Goal: Task Accomplishment & Management: Use online tool/utility

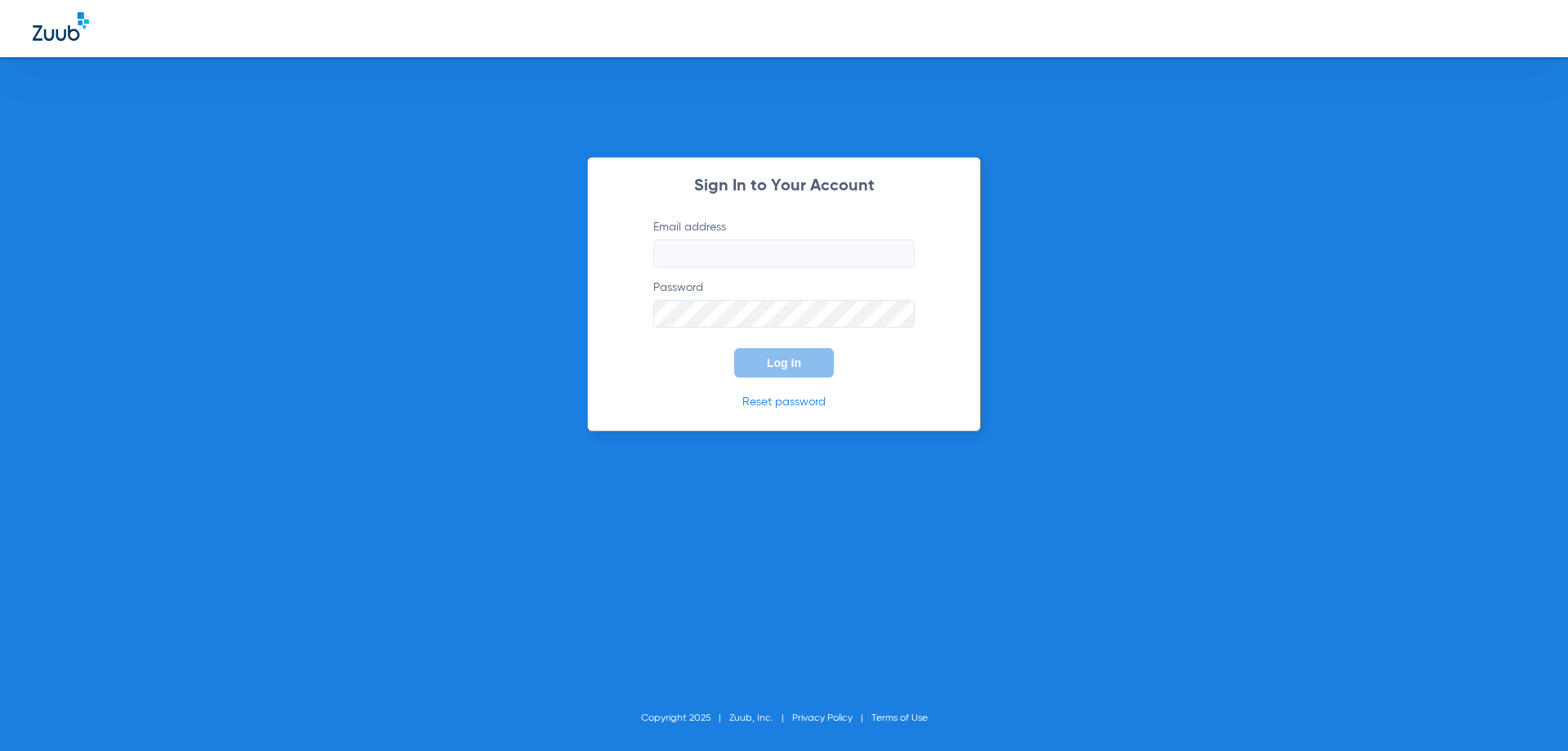
type input "[EMAIL_ADDRESS][DOMAIN_NAME]"
click at [794, 372] on button "Log In" at bounding box center [784, 363] width 100 height 30
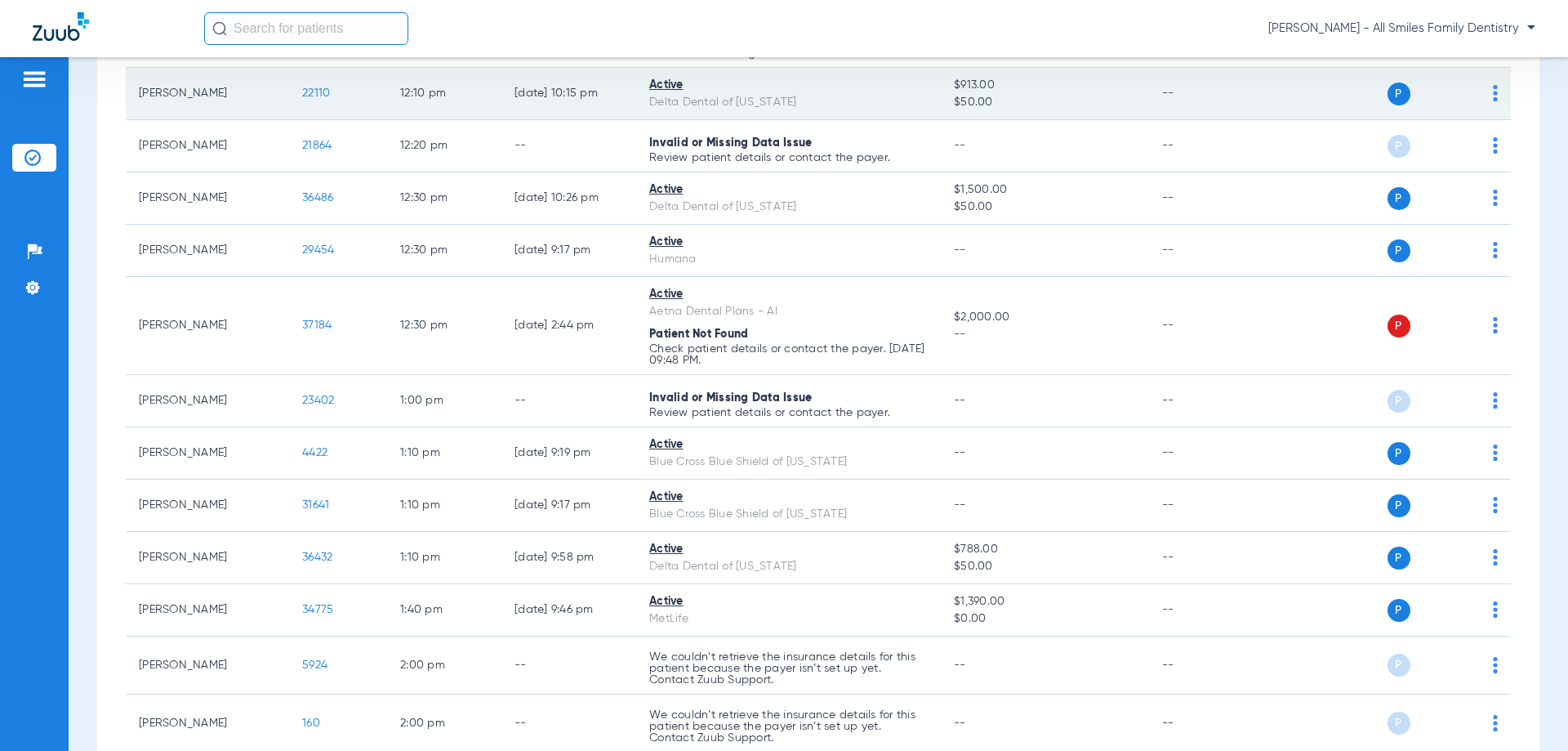
scroll to position [1706, 0]
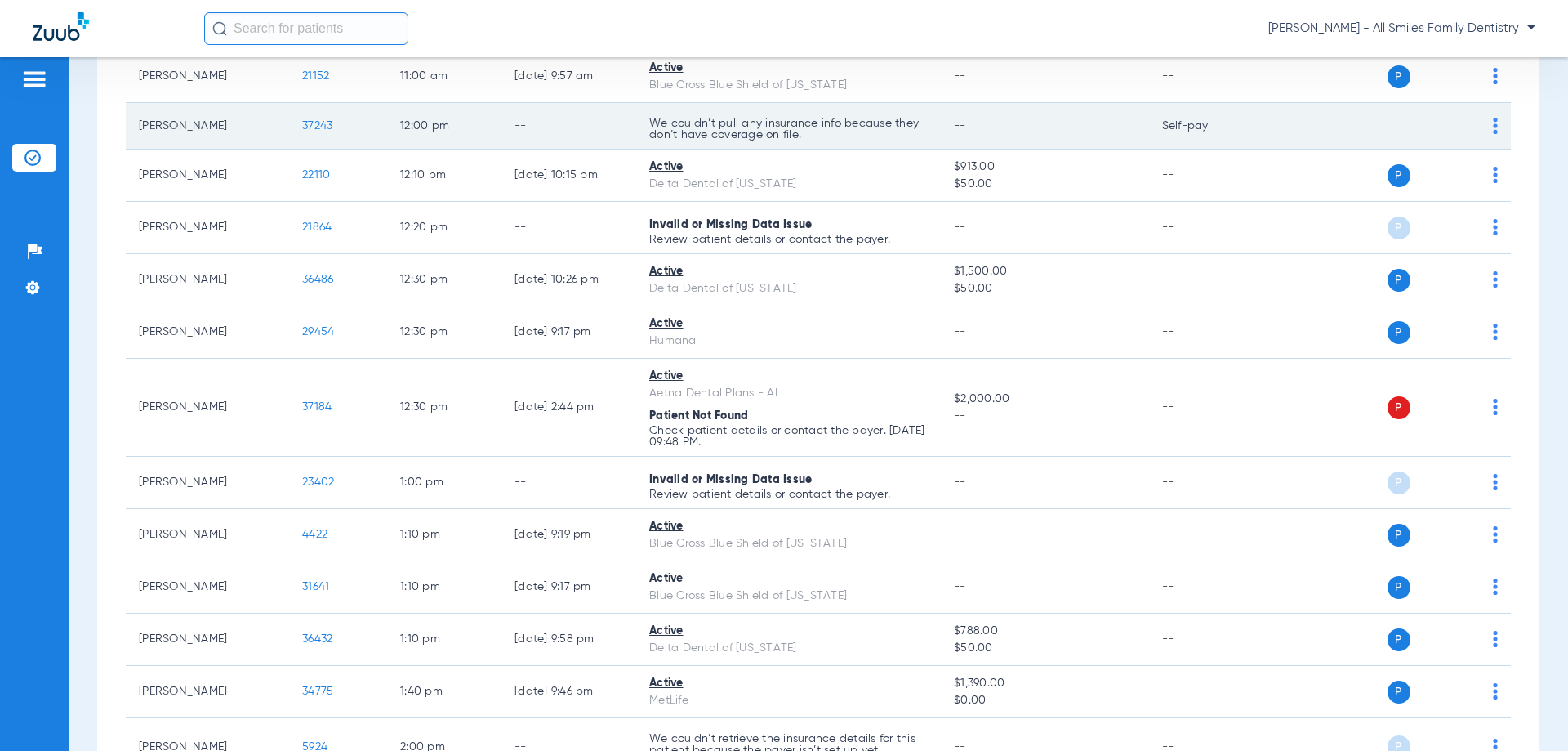
click at [328, 128] on span "37243" at bounding box center [317, 125] width 30 height 11
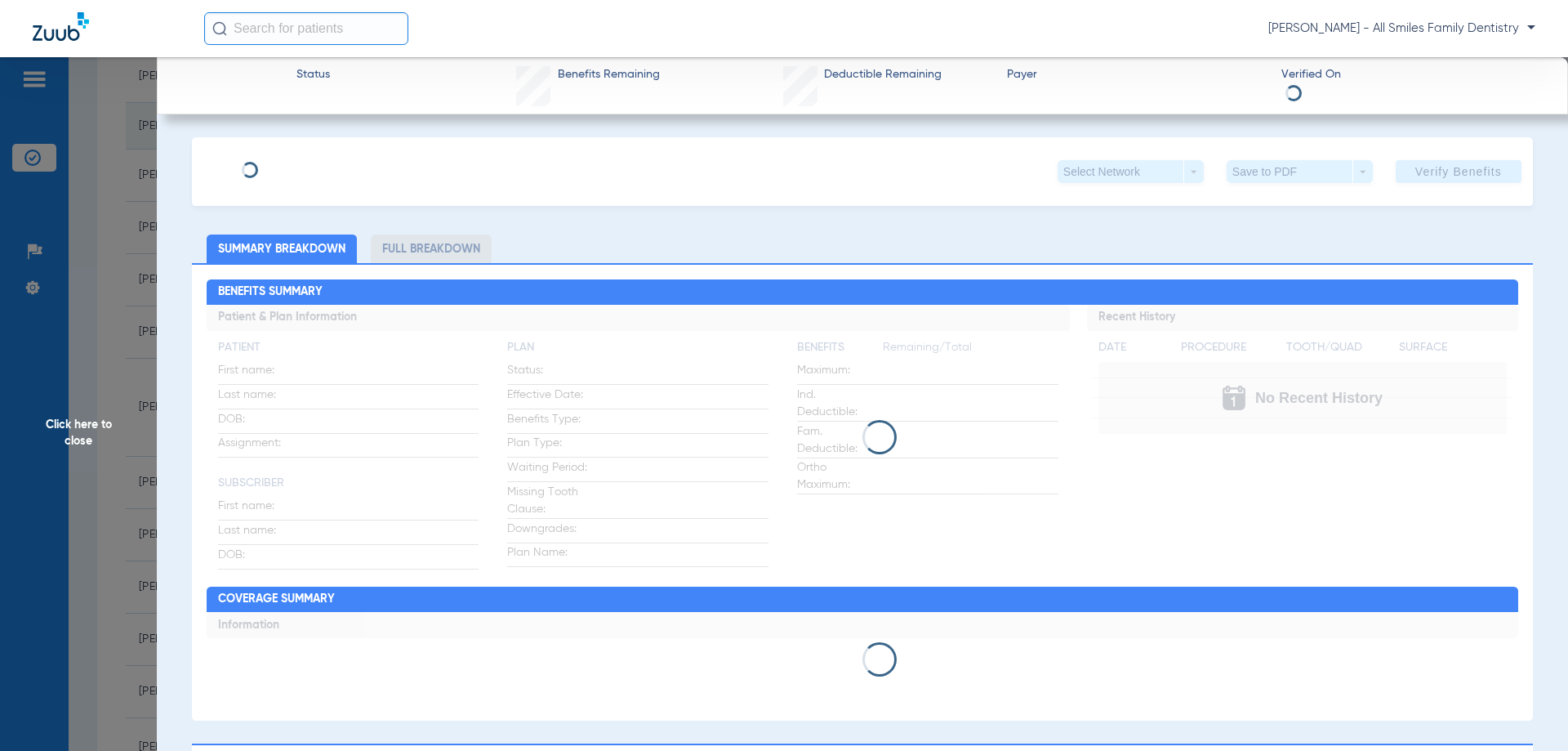
type input "[PERSON_NAME]"
type input "[DATE]"
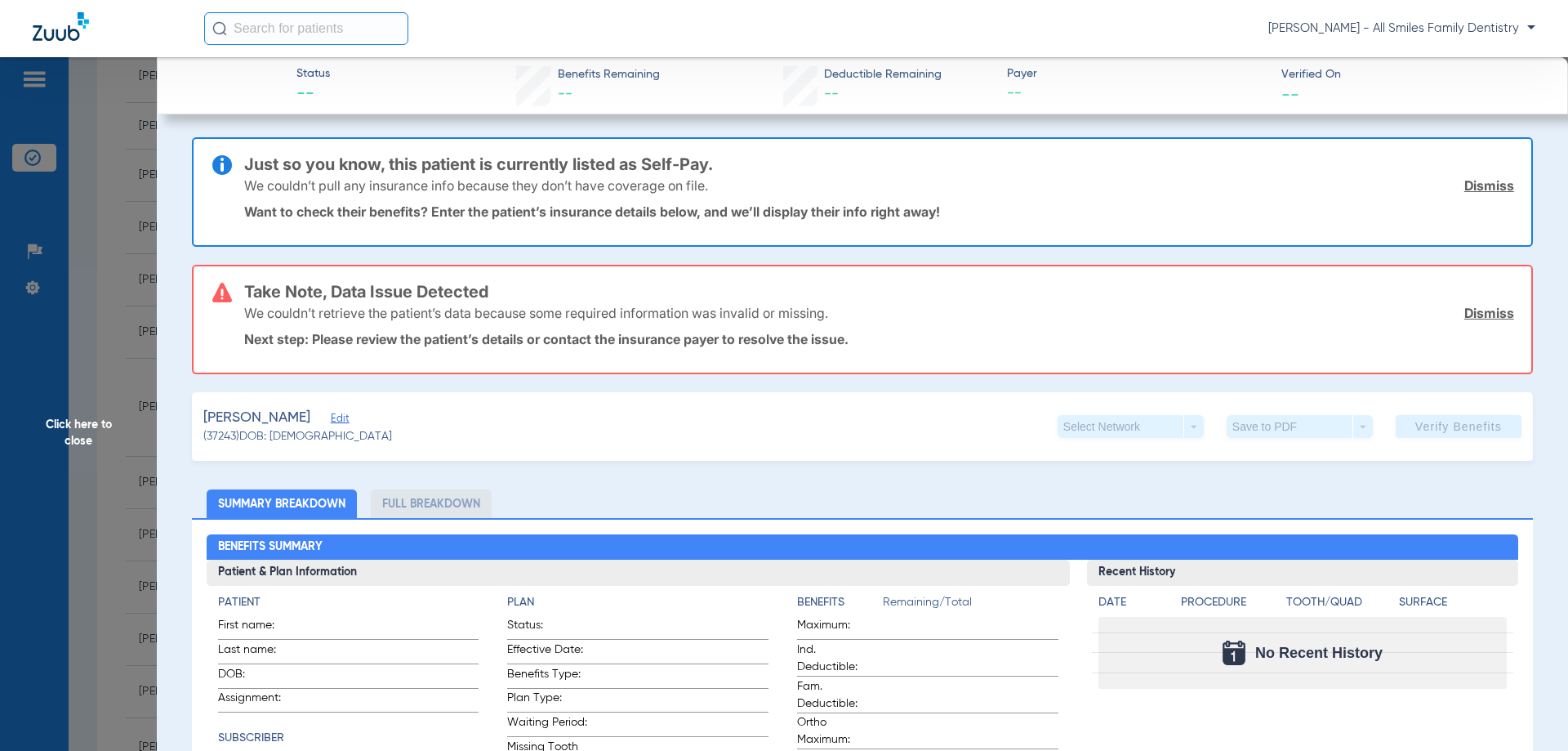
click at [330, 415] on span "Edit" at bounding box center [337, 420] width 15 height 16
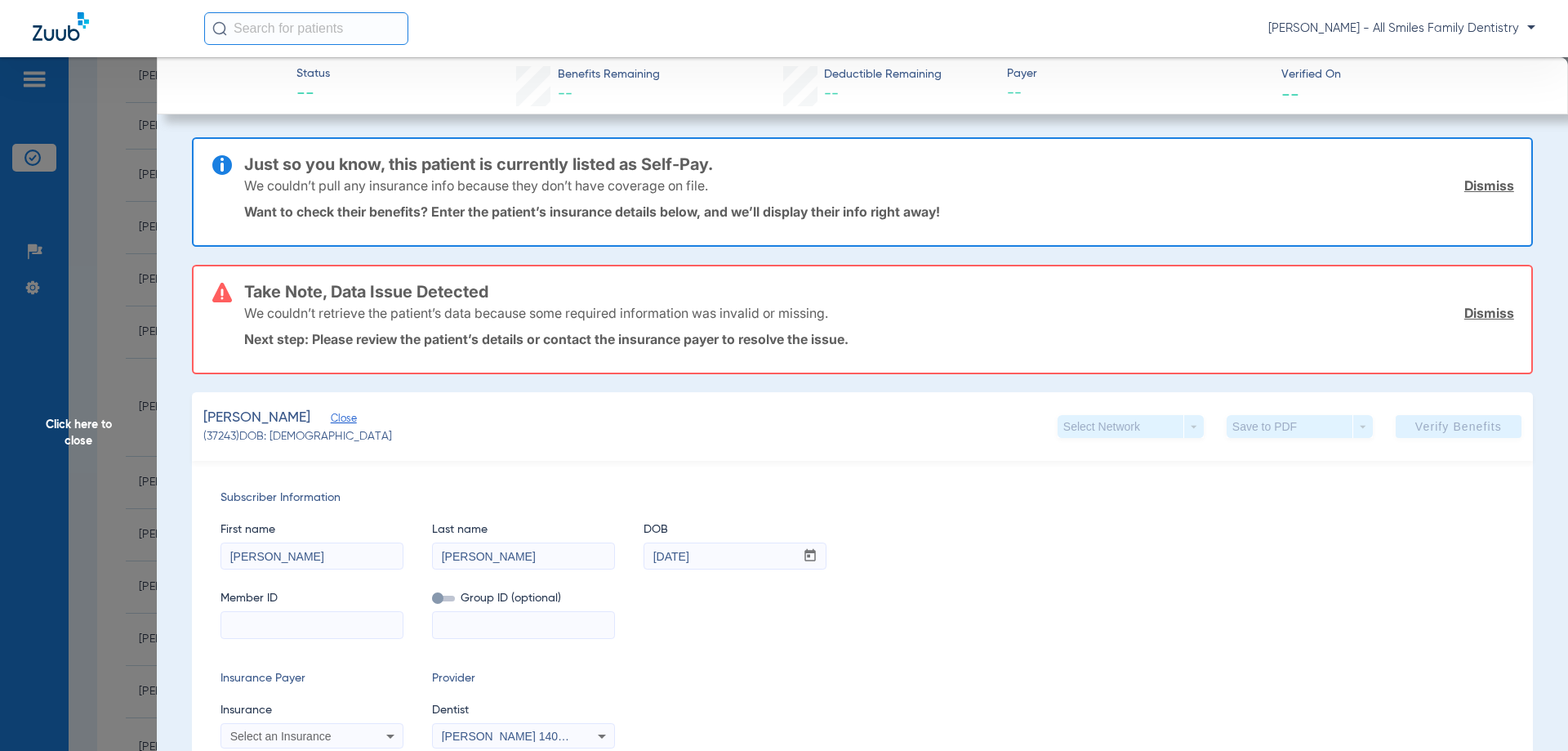
click at [313, 625] on input at bounding box center [312, 625] width 181 height 26
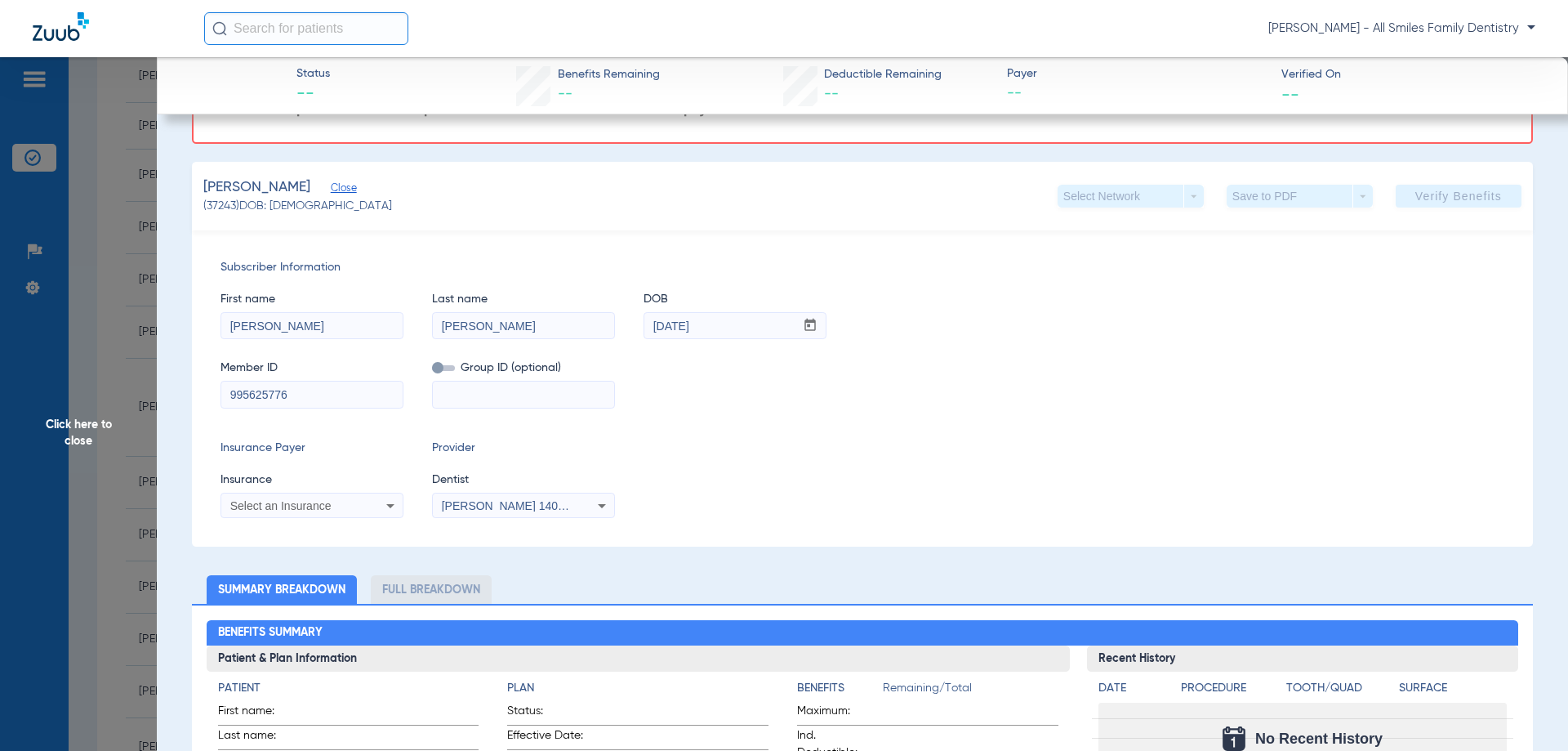
scroll to position [245, 0]
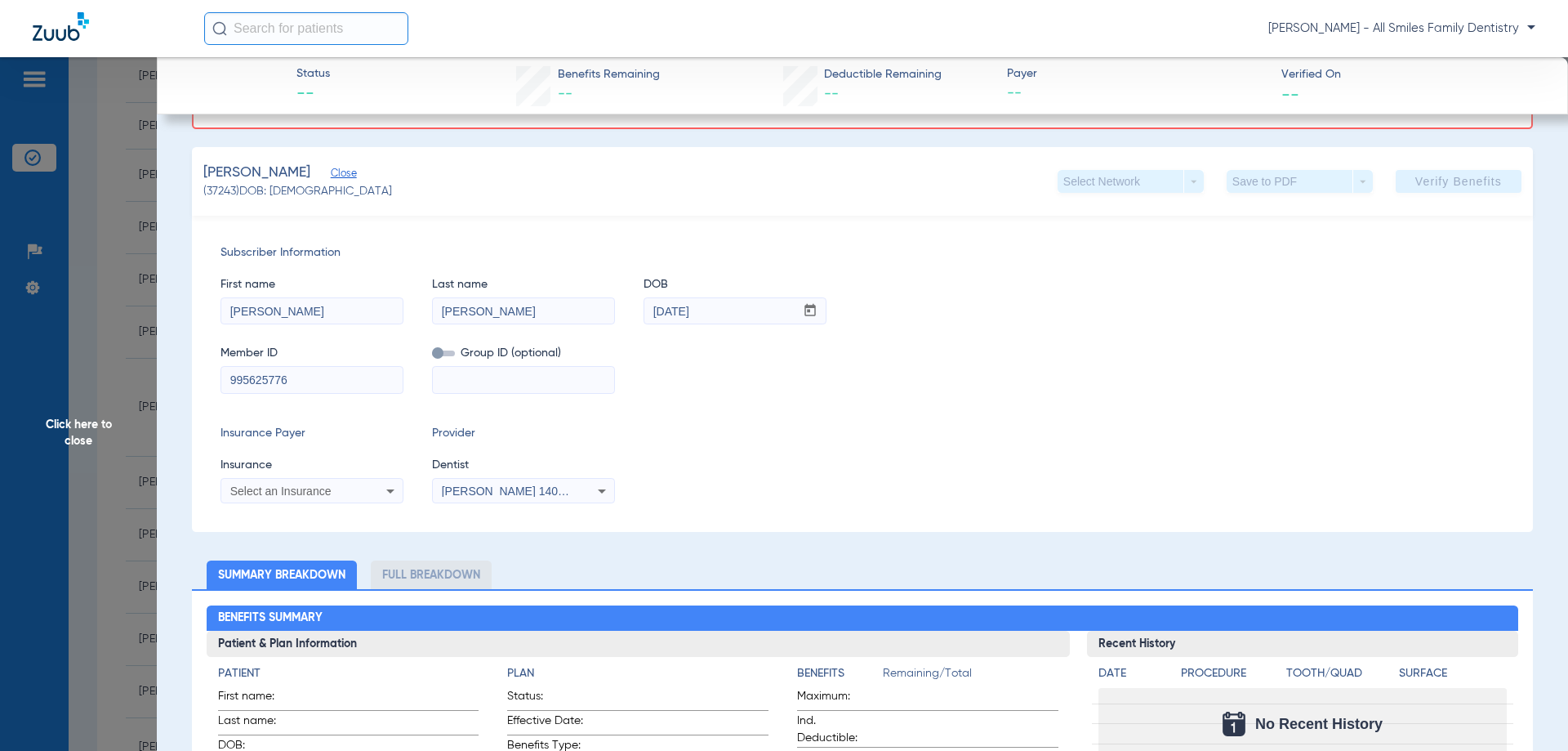
type input "995625776"
click at [387, 491] on icon at bounding box center [390, 491] width 20 height 20
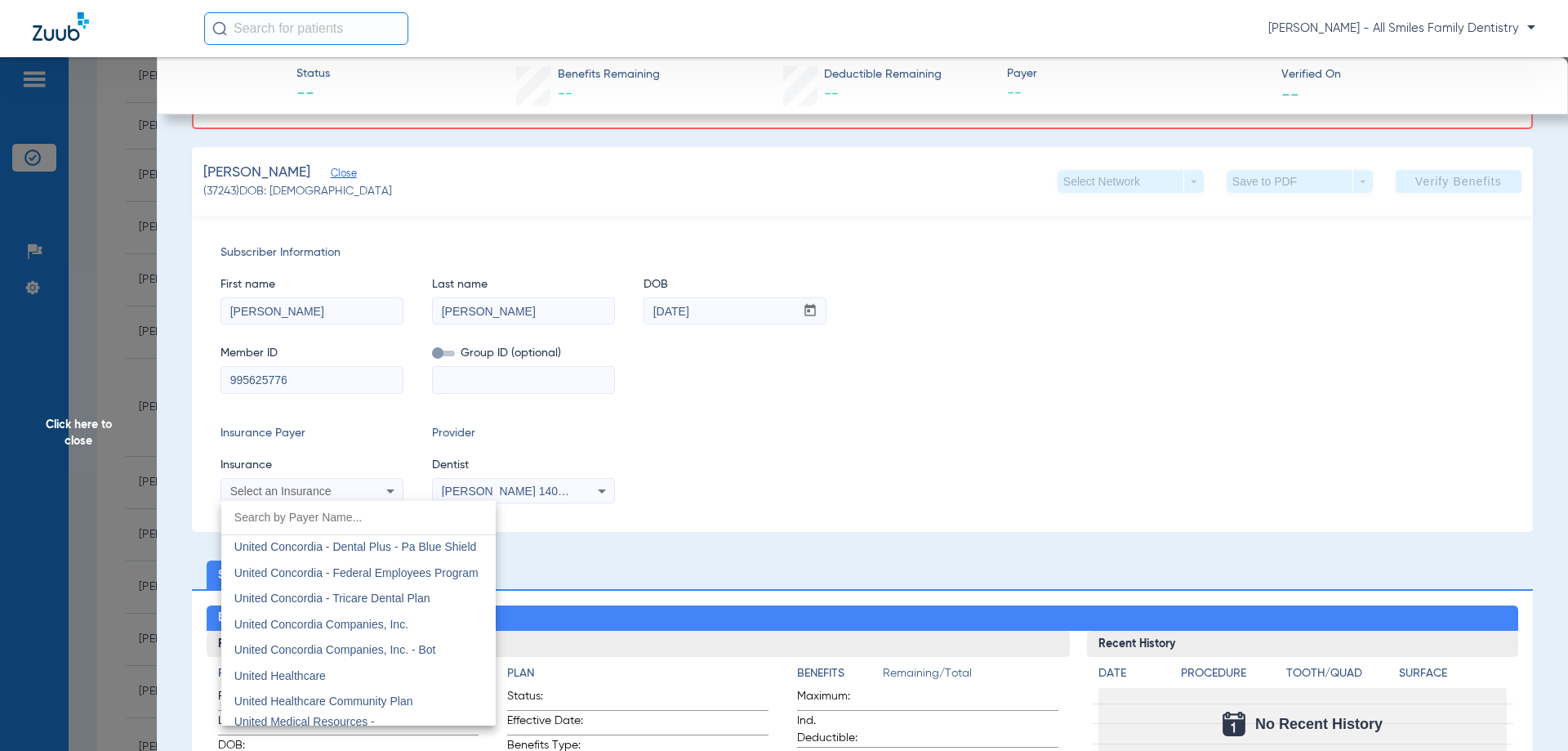
scroll to position [9644, 0]
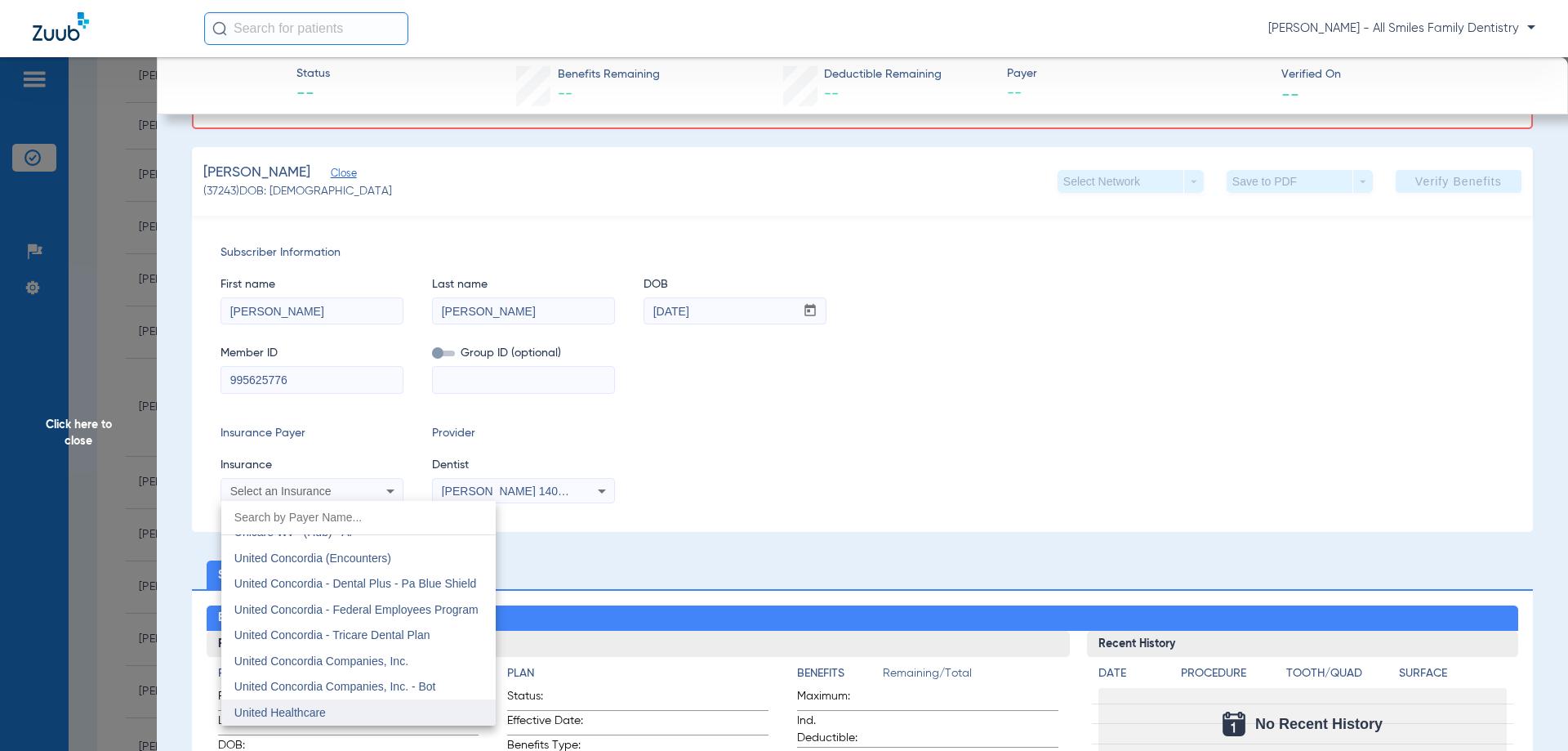
click at [307, 713] on span "United Healthcare" at bounding box center [280, 712] width 91 height 13
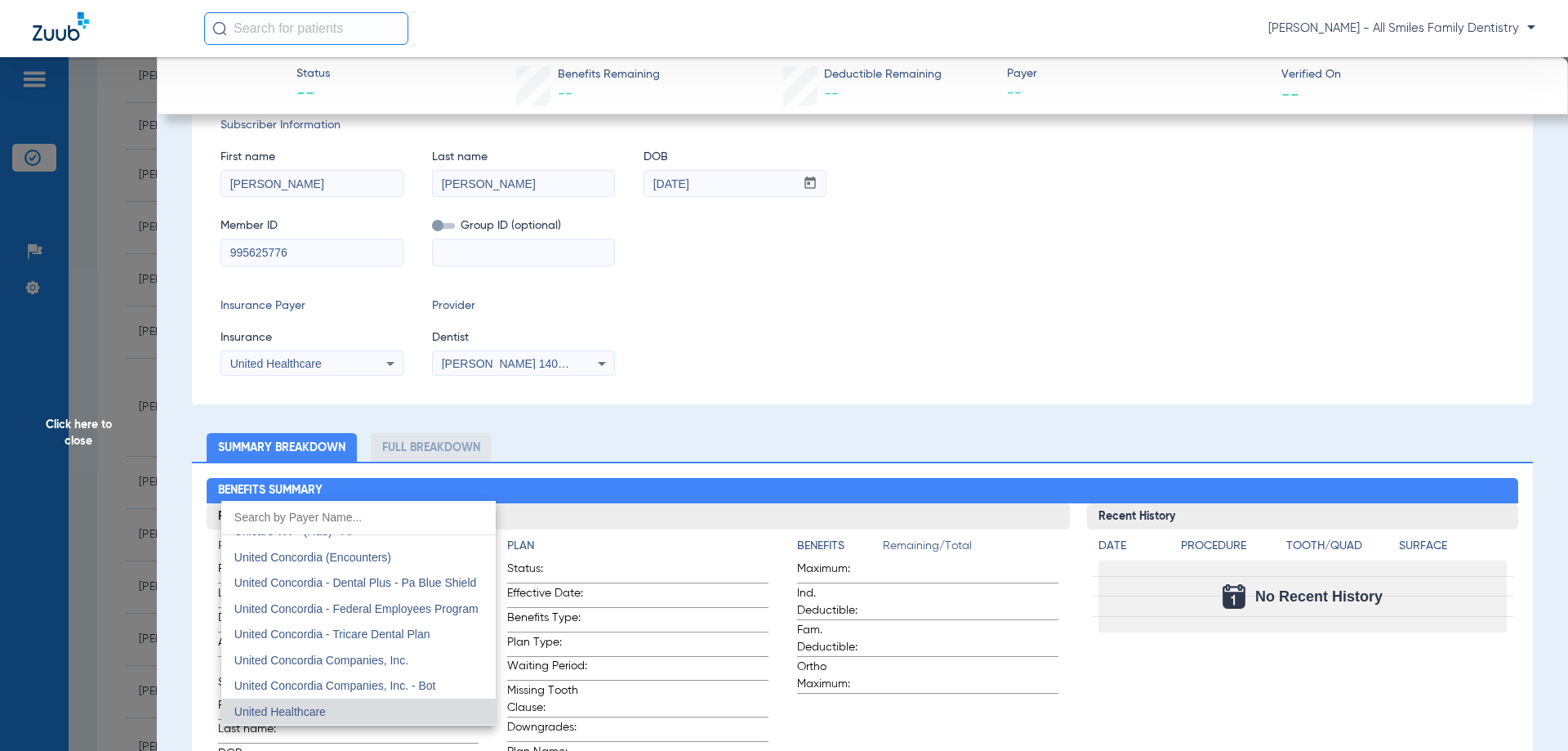
scroll to position [117, 0]
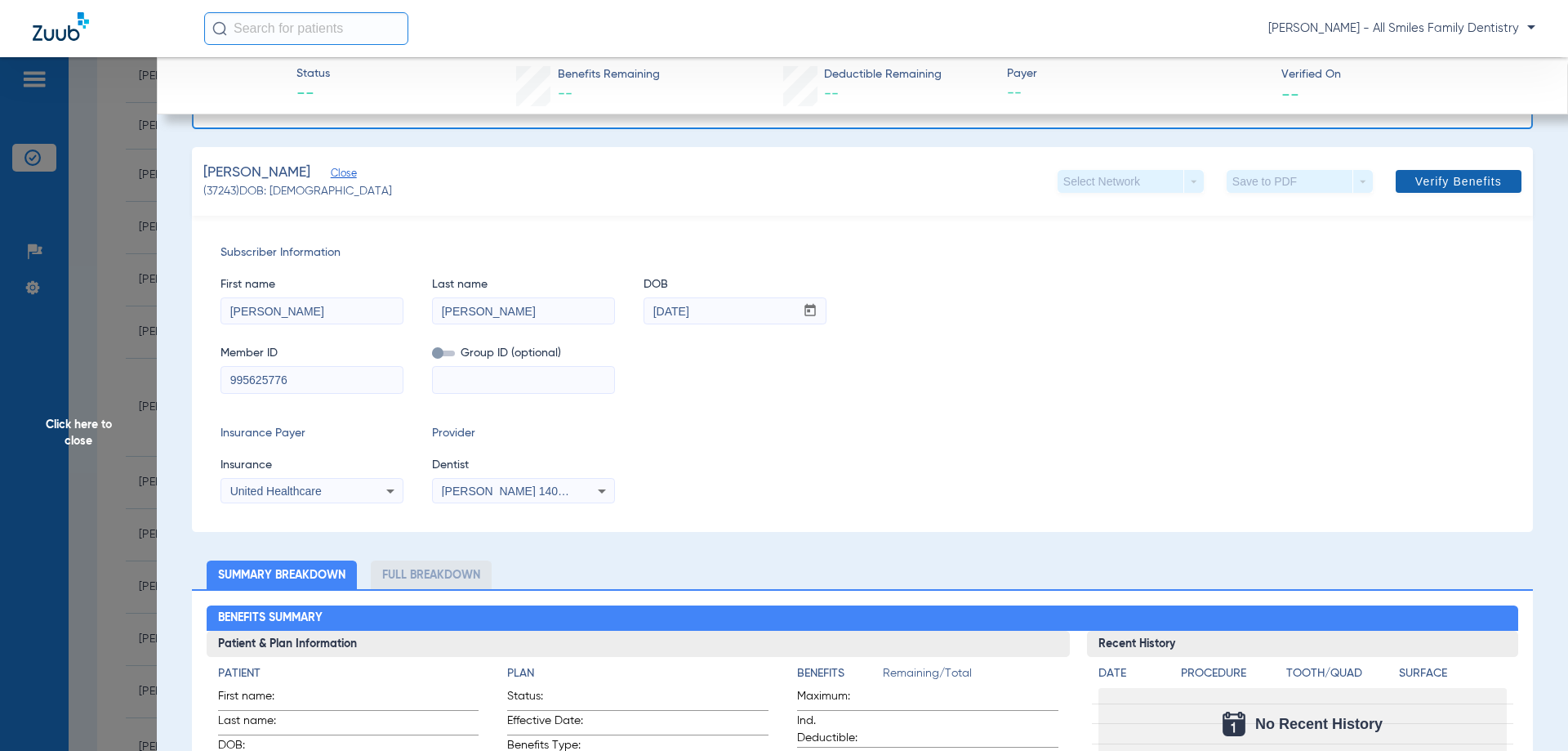
click at [1435, 186] on span "Verify Benefits" at bounding box center [1459, 181] width 87 height 13
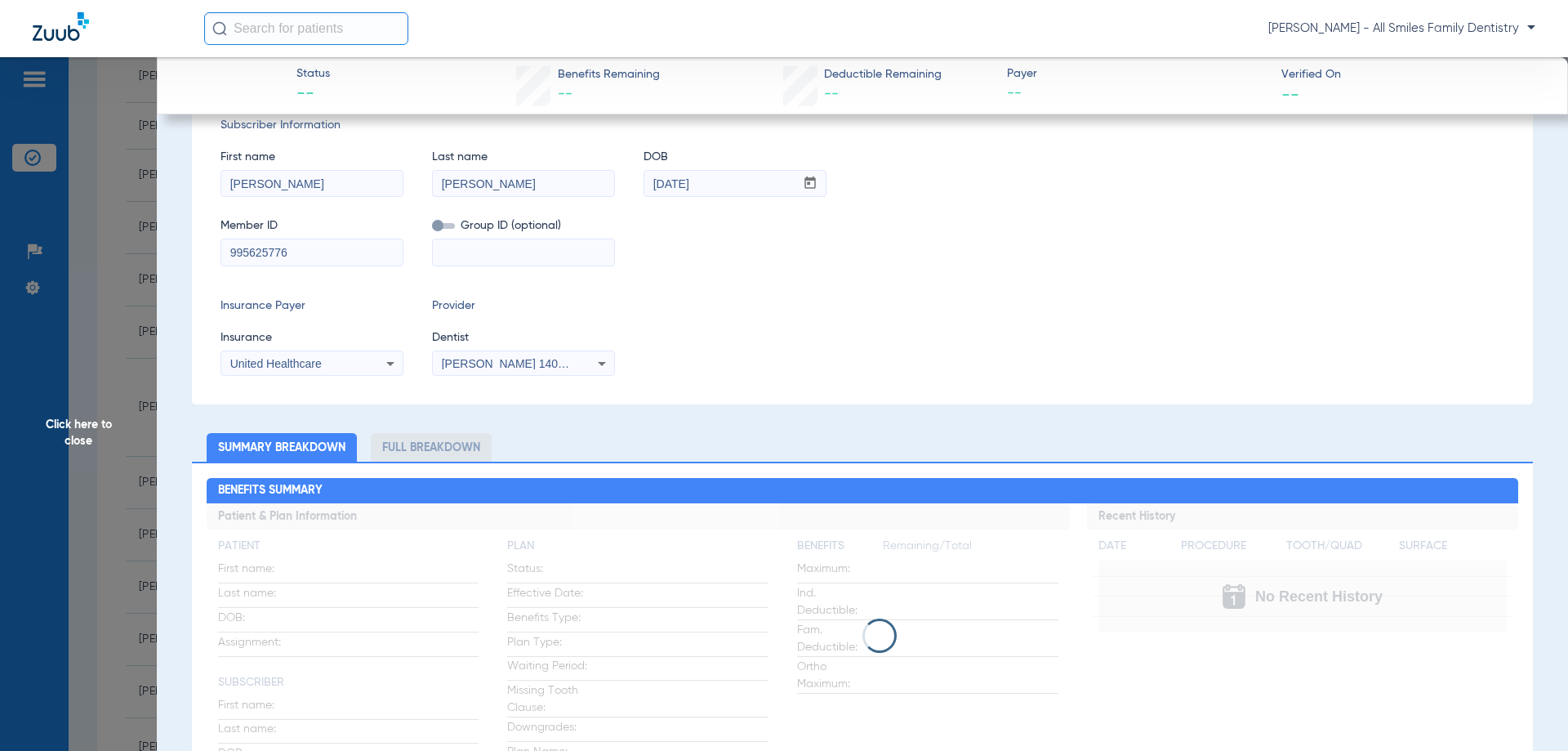
scroll to position [0, 0]
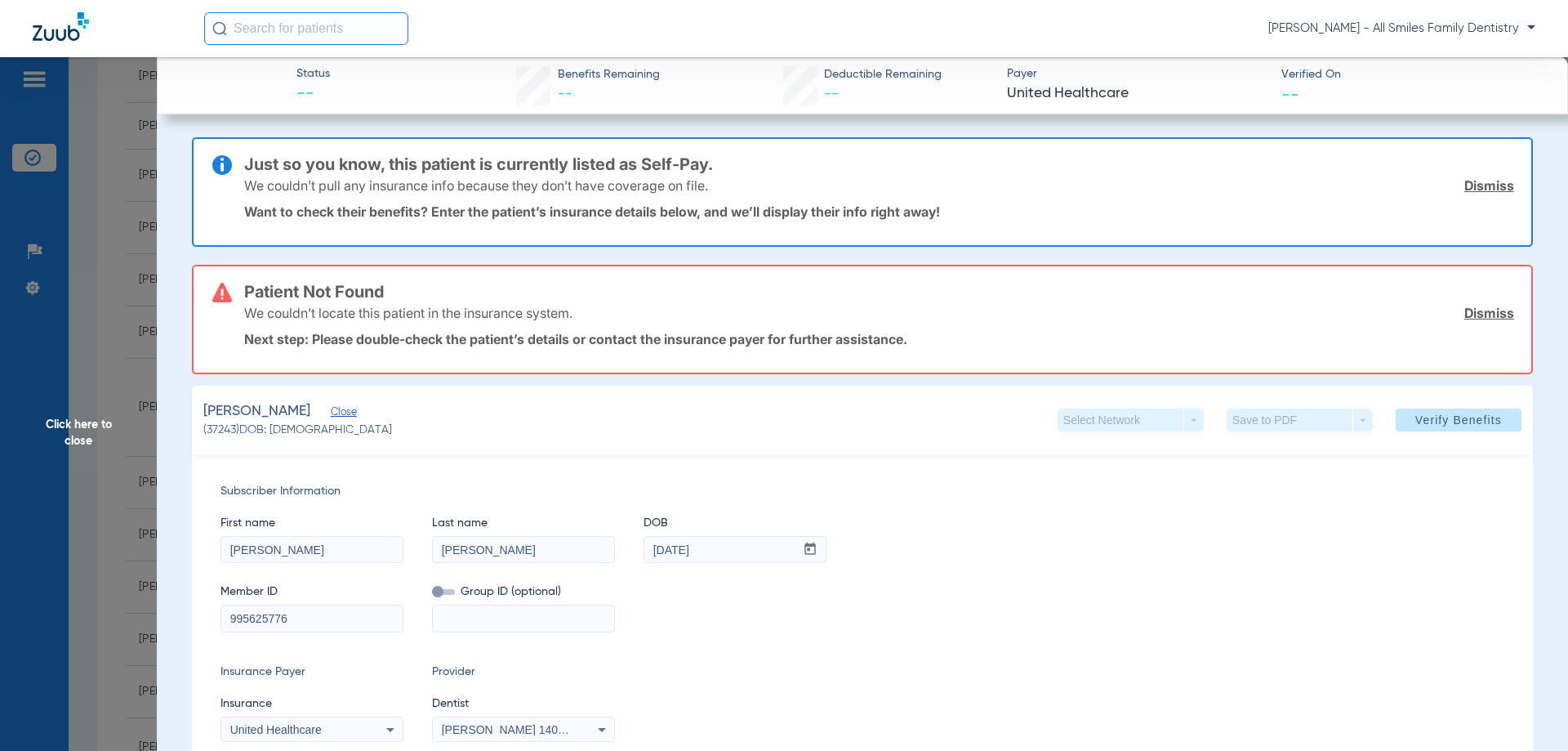
click at [310, 621] on input "995625776" at bounding box center [312, 619] width 181 height 26
